Goal: Navigation & Orientation: Find specific page/section

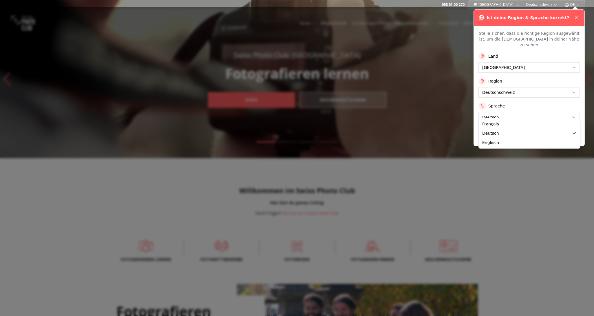
click at [498, 132] on button "Anwenden" at bounding box center [529, 136] width 101 height 9
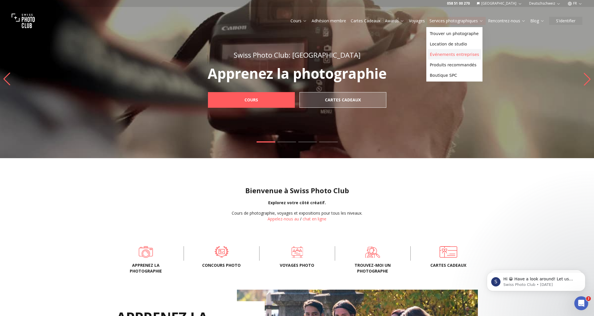
click at [435, 53] on link "Événements entreprises" at bounding box center [455, 54] width 54 height 10
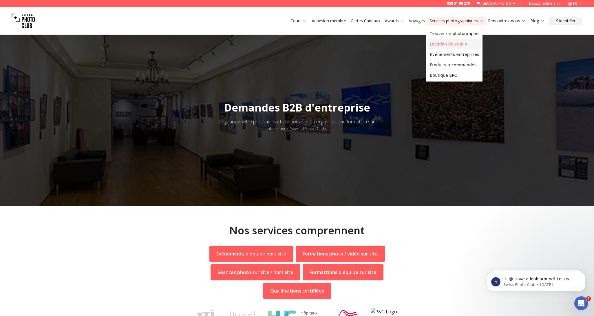
click at [442, 44] on link "Location de studio" at bounding box center [455, 44] width 54 height 10
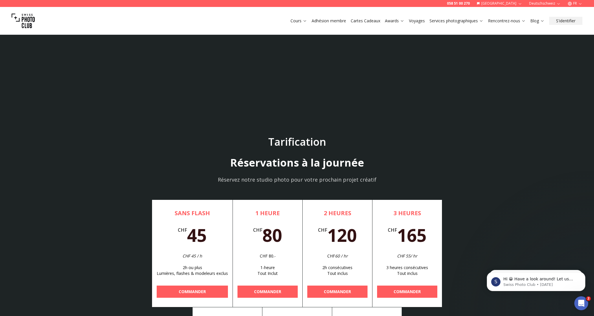
scroll to position [1713, 0]
